Goal: Task Accomplishment & Management: Manage account settings

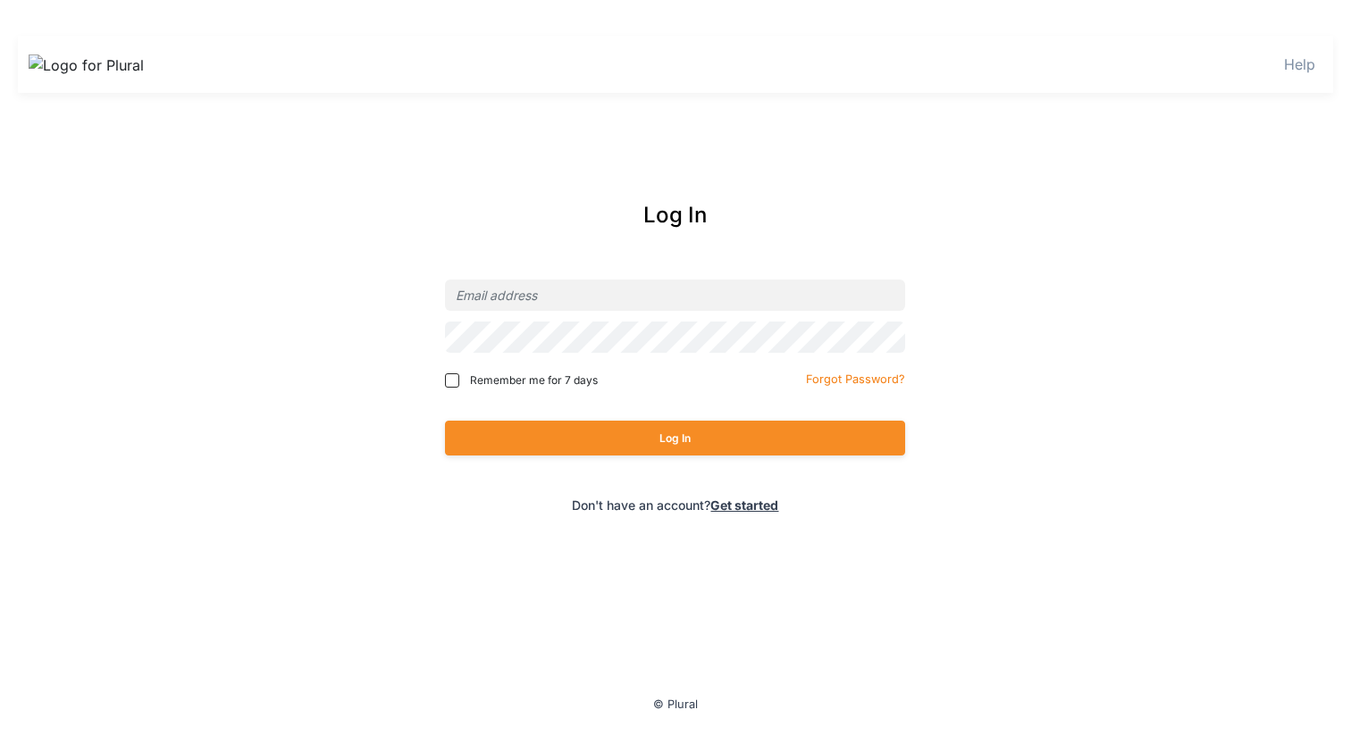
click at [500, 317] on div at bounding box center [675, 337] width 460 height 42
click at [506, 302] on input "email" at bounding box center [675, 295] width 460 height 31
type input "[EMAIL_ADDRESS][DOMAIN_NAME]"
click at [693, 289] on input "[EMAIL_ADDRESS][DOMAIN_NAME]" at bounding box center [675, 295] width 460 height 31
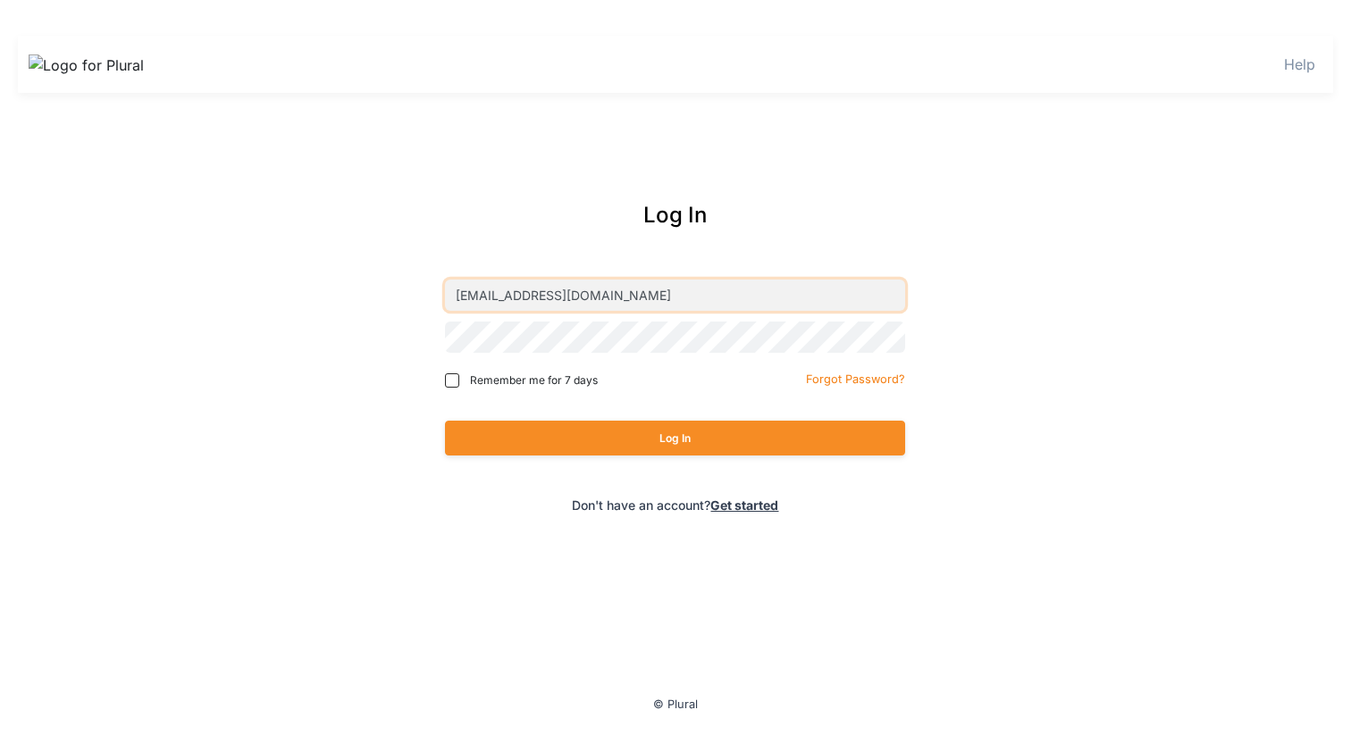
click at [693, 289] on input "[EMAIL_ADDRESS][DOMAIN_NAME]" at bounding box center [675, 295] width 460 height 31
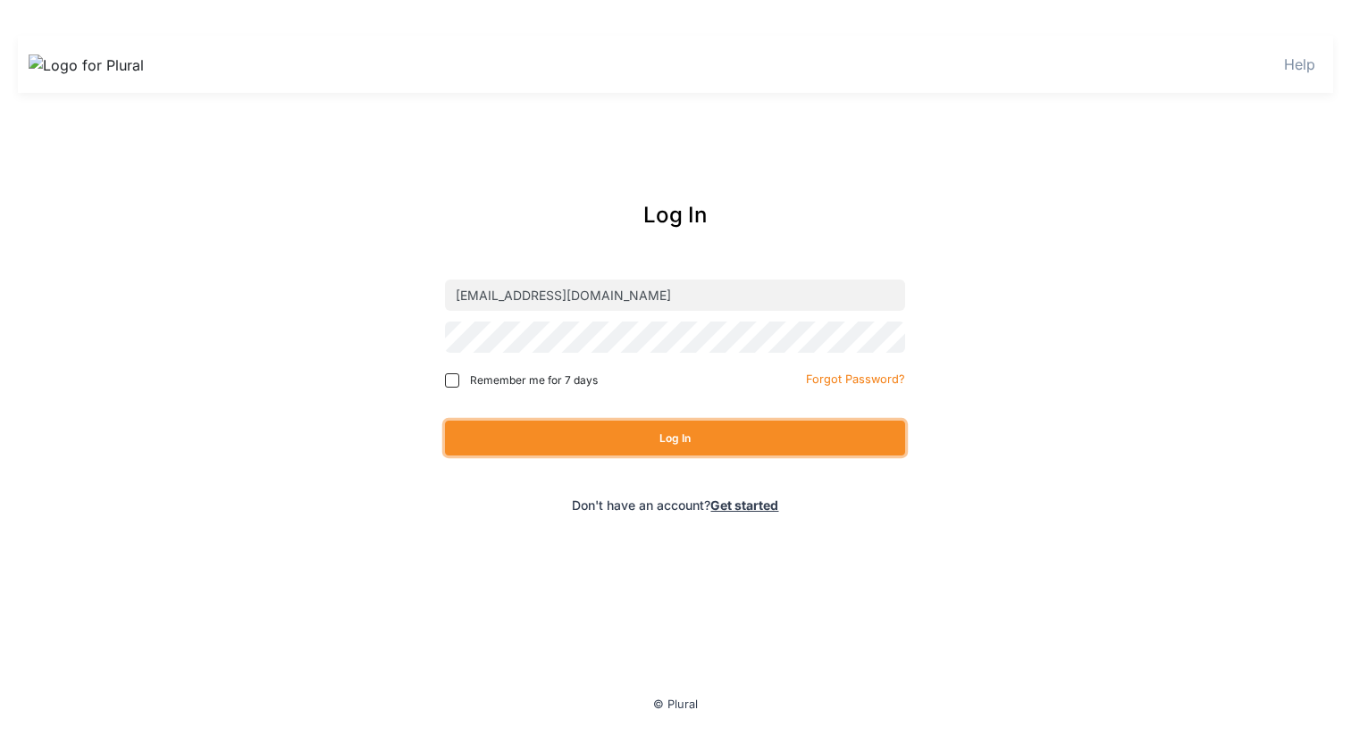
click at [698, 438] on button "Log In" at bounding box center [675, 438] width 460 height 35
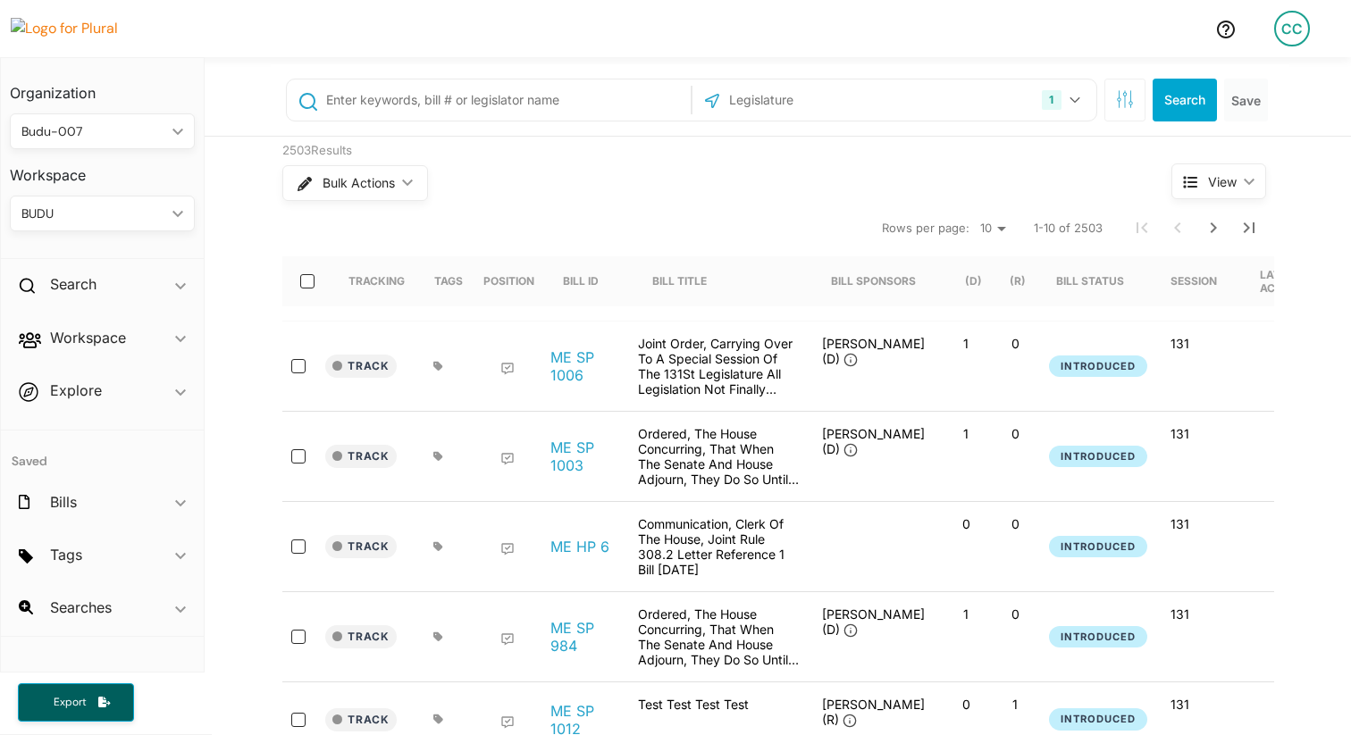
click at [1287, 25] on div "CC" at bounding box center [1292, 29] width 36 height 36
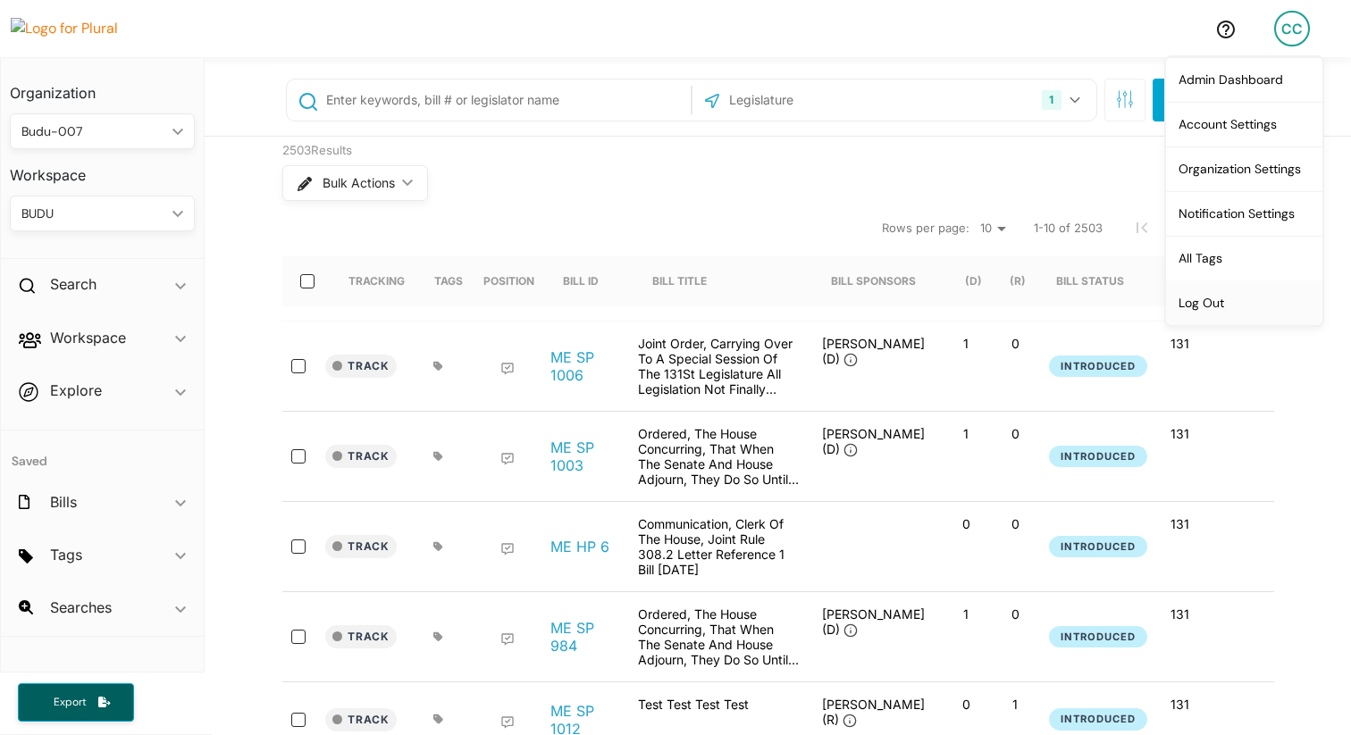
click at [1214, 308] on link "Log Out" at bounding box center [1244, 303] width 156 height 45
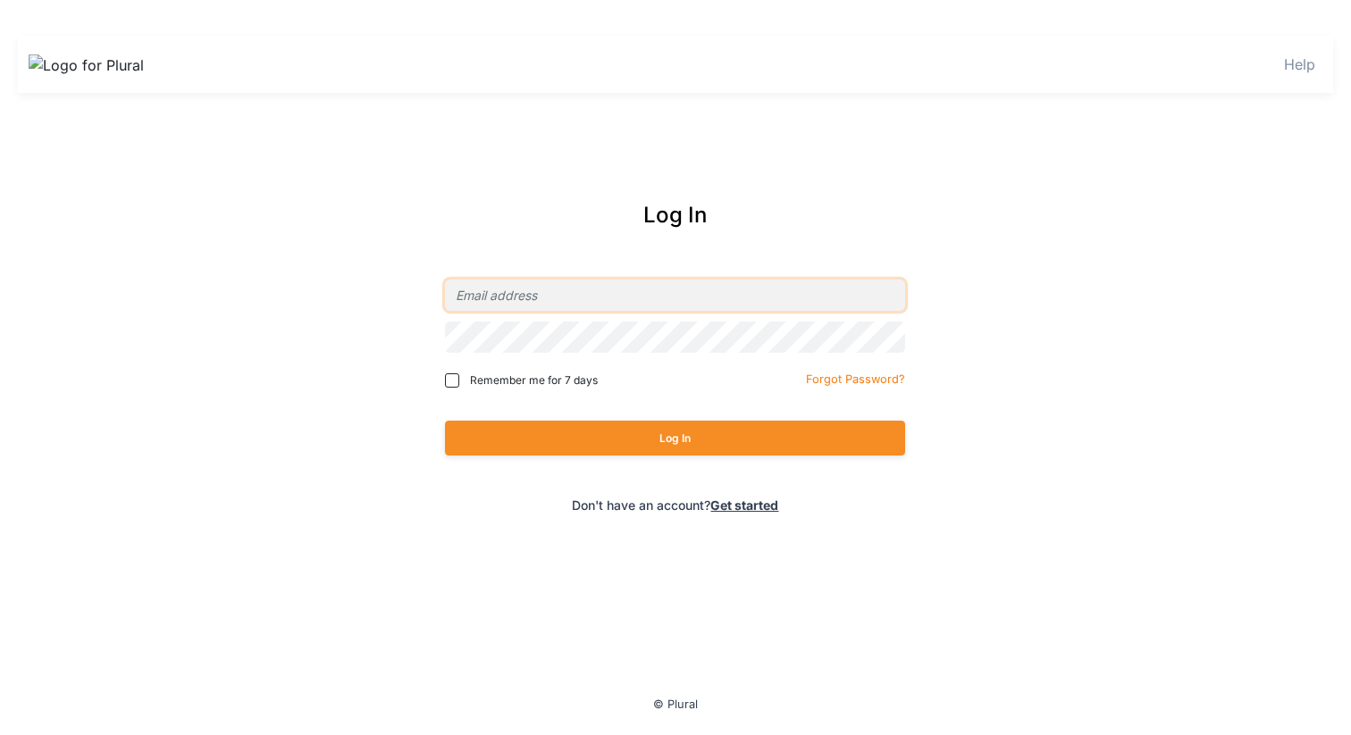
click at [541, 293] on input "email" at bounding box center [675, 295] width 460 height 31
type input "chimzi+dev-admin@pluralpolicy.com"
click at [902, 200] on div "Log In" at bounding box center [676, 215] width 614 height 32
click at [824, 299] on input "chimzi+dev-admin@pluralpolicy.com" at bounding box center [675, 295] width 460 height 31
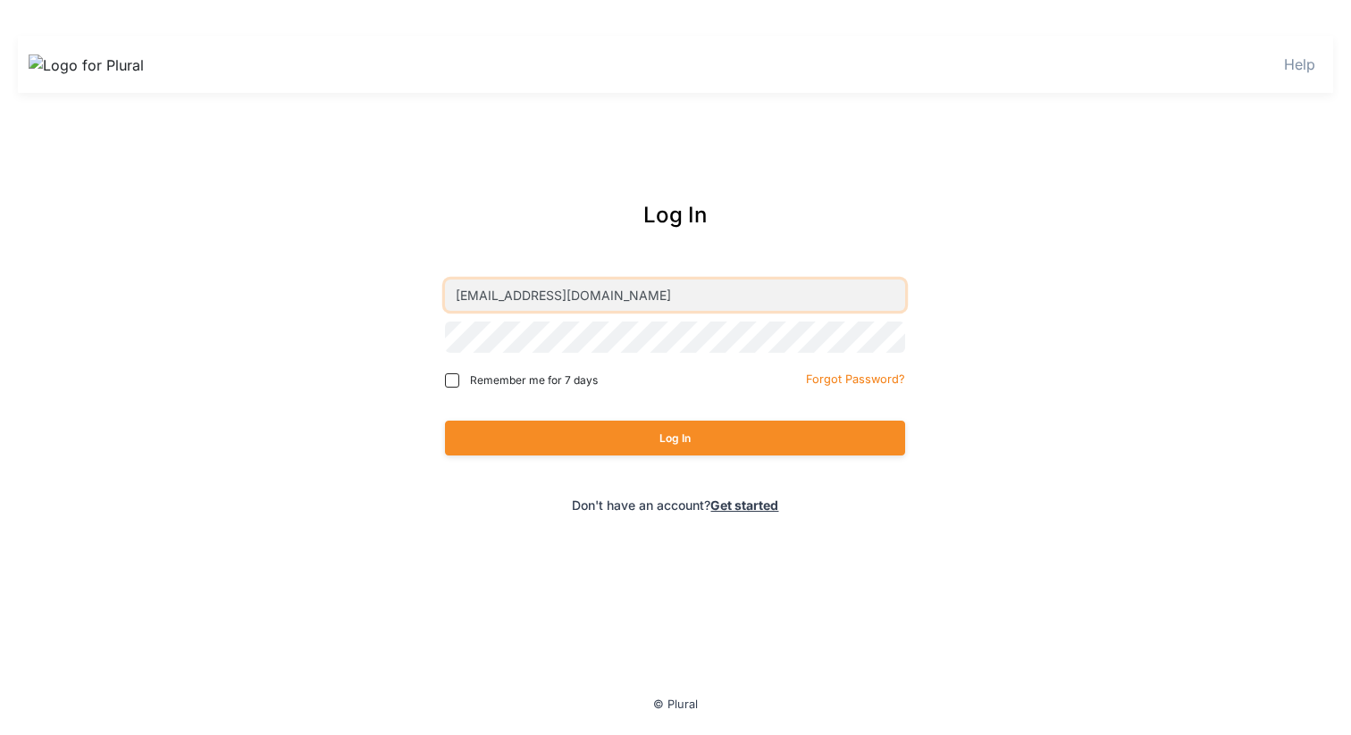
click at [824, 299] on input "chimzi+dev-admin@pluralpolicy.com" at bounding box center [675, 295] width 460 height 31
